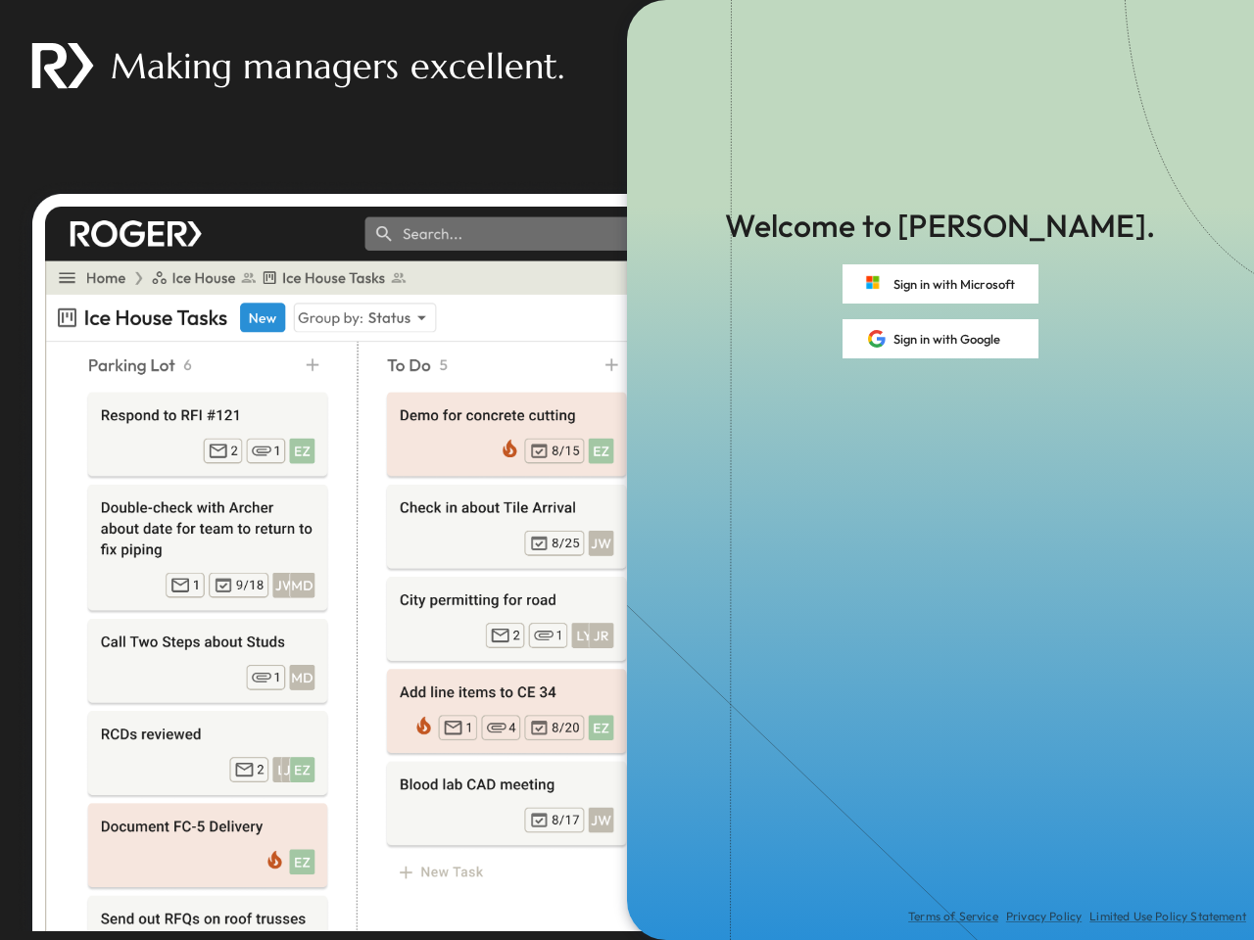
click at [627, 470] on div "Terms of Service Privacy Policy Limited Use Policy Statement" at bounding box center [940, 649] width 627 height 582
click at [940, 284] on button "Sign in with Microsoft" at bounding box center [940, 283] width 196 height 39
